Goal: Task Accomplishment & Management: Manage account settings

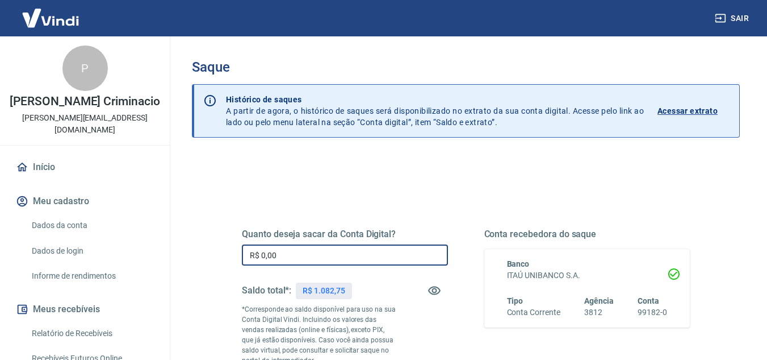
click at [324, 256] on input "R$ 0,00" at bounding box center [345, 254] width 206 height 21
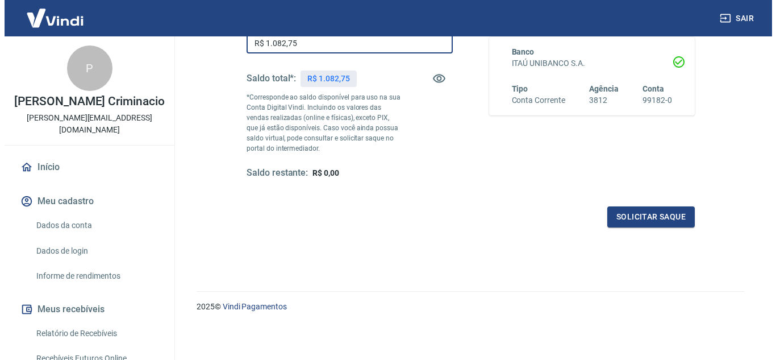
scroll to position [212, 0]
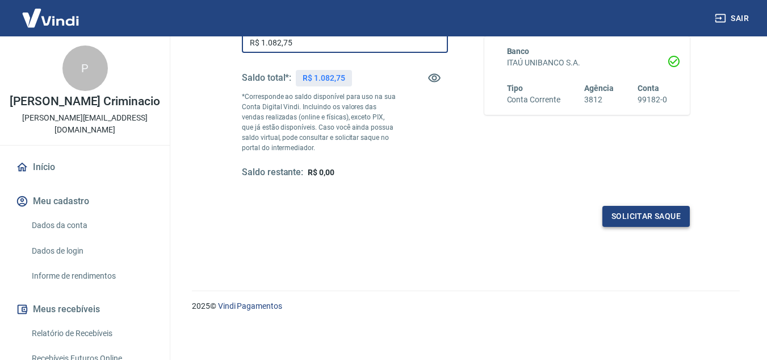
type input "R$ 1.082,75"
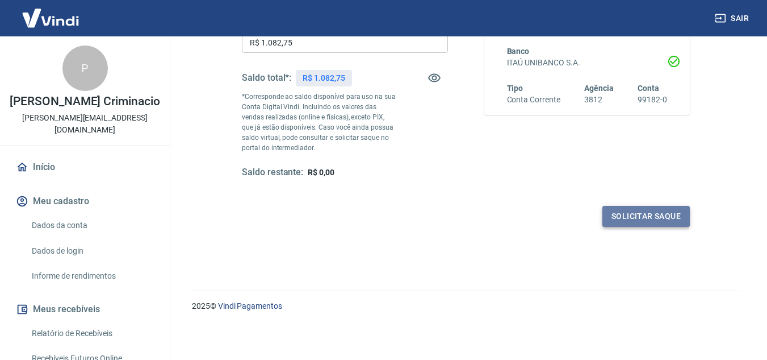
click at [618, 219] on button "Solicitar saque" at bounding box center [646, 216] width 87 height 21
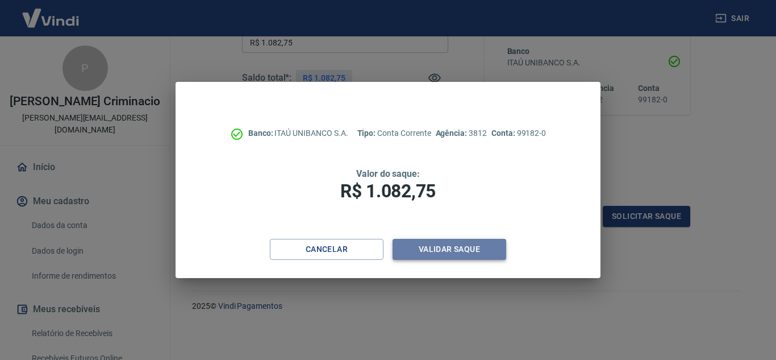
click at [487, 248] on button "Validar saque" at bounding box center [450, 249] width 114 height 21
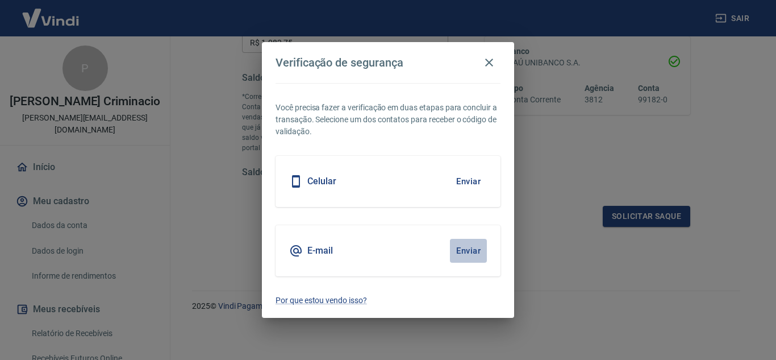
click at [464, 251] on button "Enviar" at bounding box center [468, 251] width 37 height 24
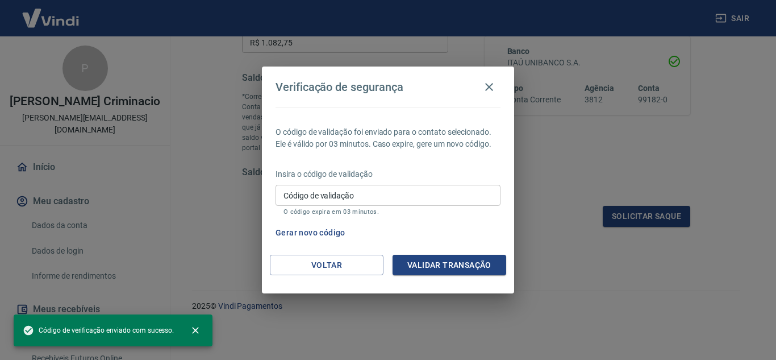
click at [356, 195] on input "Código de validação" at bounding box center [388, 195] width 225 height 21
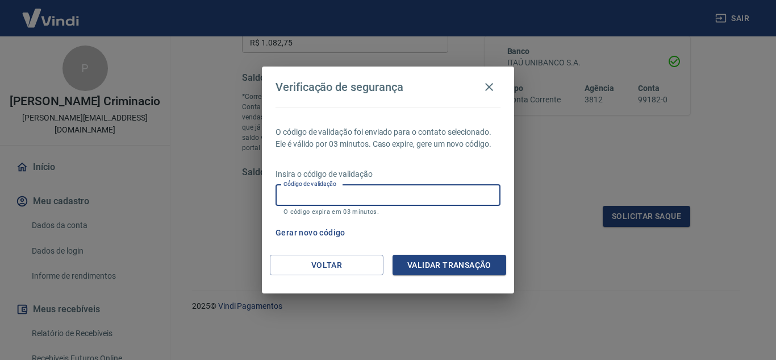
paste input "283740"
type input "283740"
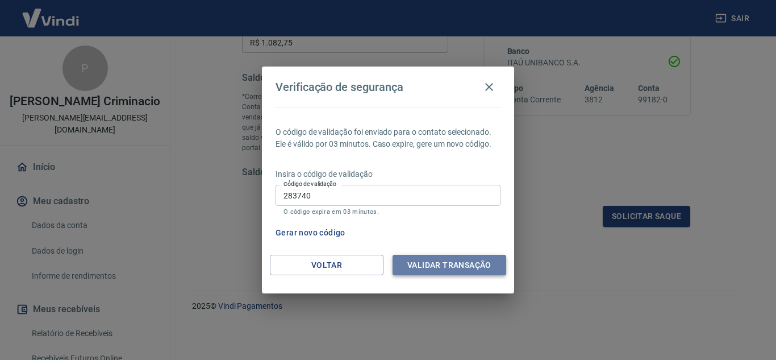
click at [478, 262] on button "Validar transação" at bounding box center [450, 264] width 114 height 21
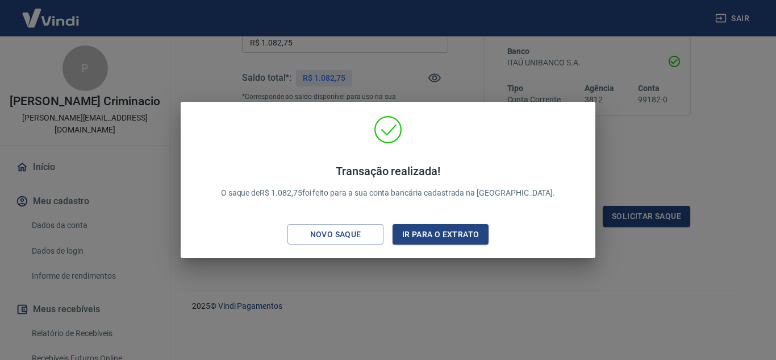
click at [339, 286] on div "Transação realizada! O saque de R$ 1.082,75 foi feito para a sua conta bancária…" at bounding box center [388, 180] width 776 height 360
